Goal: Task Accomplishment & Management: Manage account settings

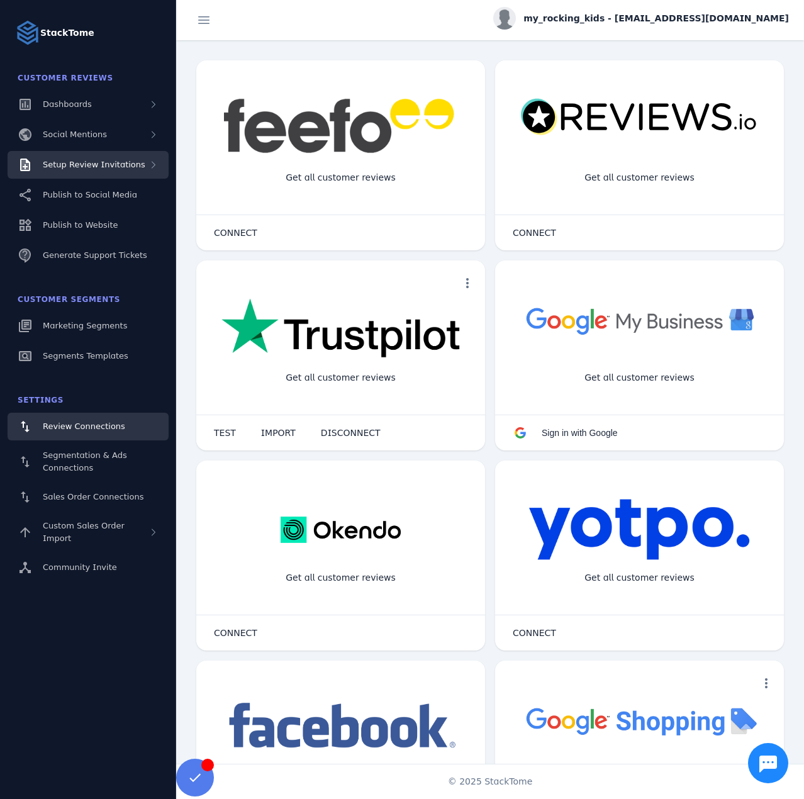
click at [109, 165] on span "Setup Review Invitations" at bounding box center [94, 164] width 103 height 9
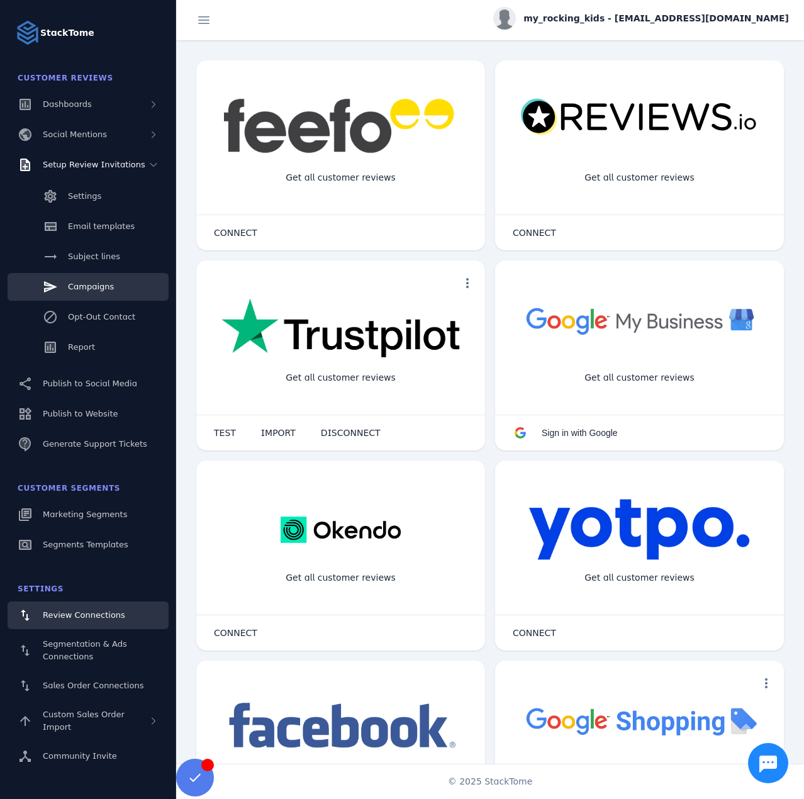
click at [92, 286] on span "Campaigns" at bounding box center [91, 286] width 46 height 9
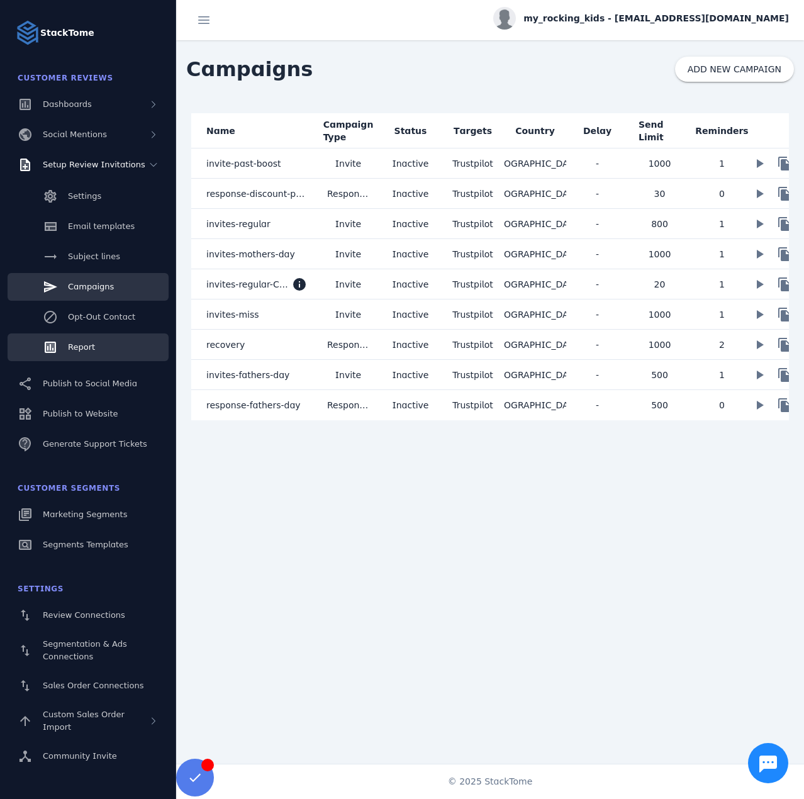
click at [102, 344] on link "Report" at bounding box center [88, 348] width 161 height 28
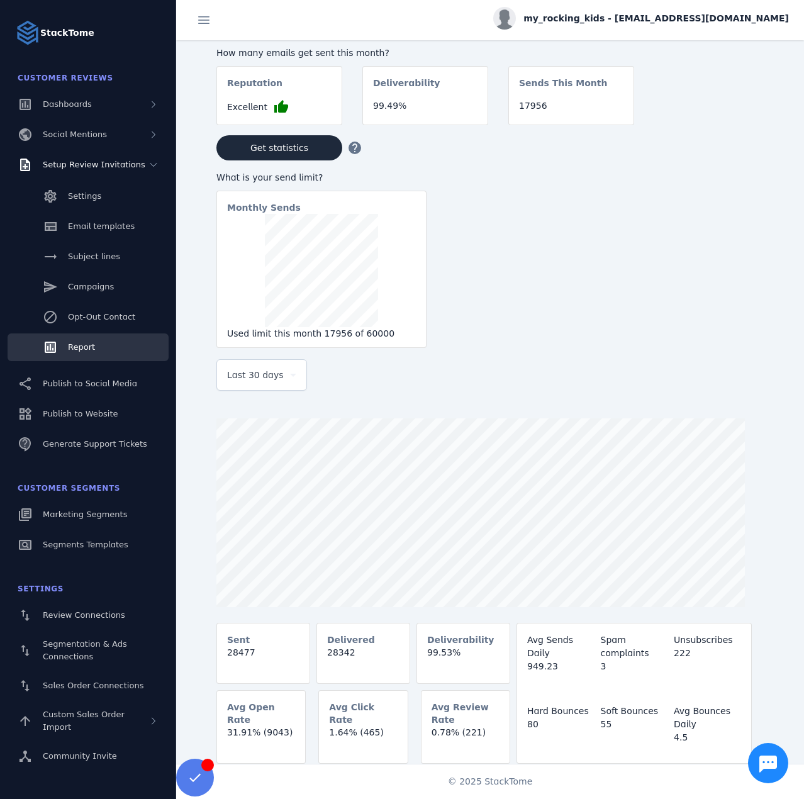
click at [678, 16] on span "my_rocking_kids - [EMAIL_ADDRESS][DOMAIN_NAME]" at bounding box center [657, 18] width 266 height 13
click at [751, 125] on span "Sign out" at bounding box center [749, 121] width 37 height 15
